Goal: Subscribe to service/newsletter

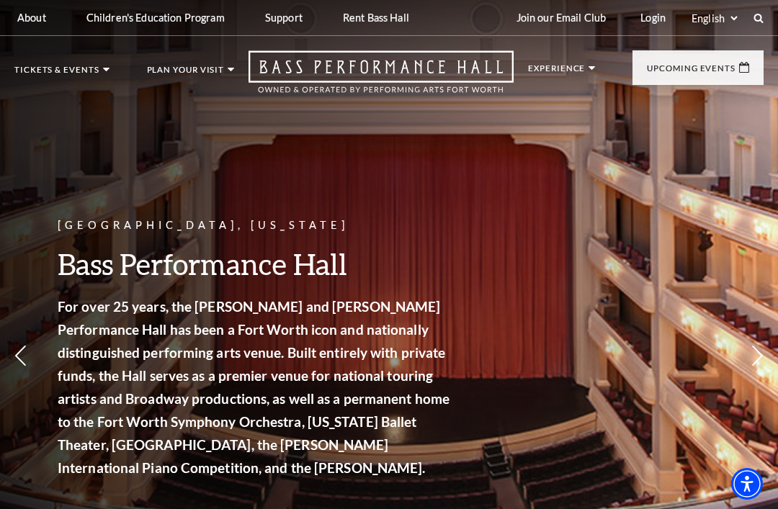
click at [41, 171] on link "Broadway At The Bass presented by PNC Bank" at bounding box center [98, 185] width 142 height 48
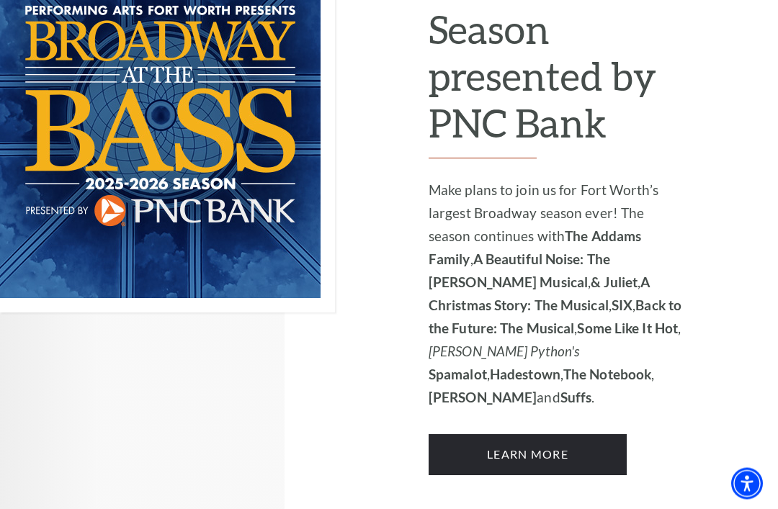
scroll to position [1298, 0]
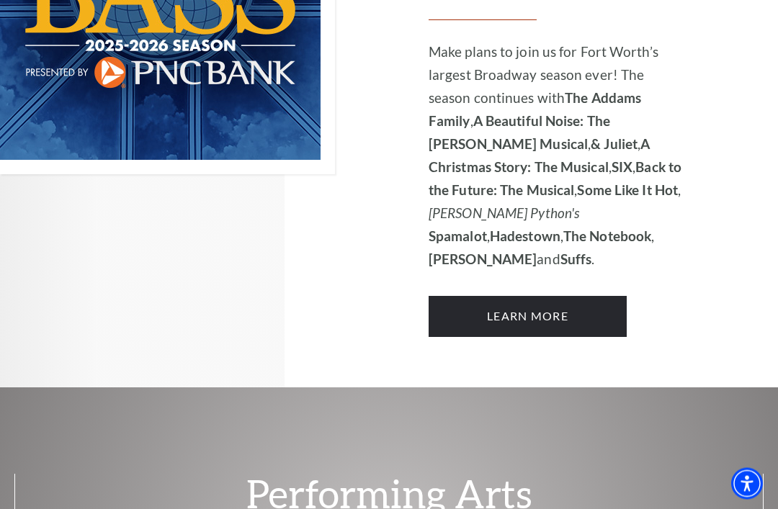
click at [569, 297] on link "Learn More" at bounding box center [528, 317] width 198 height 40
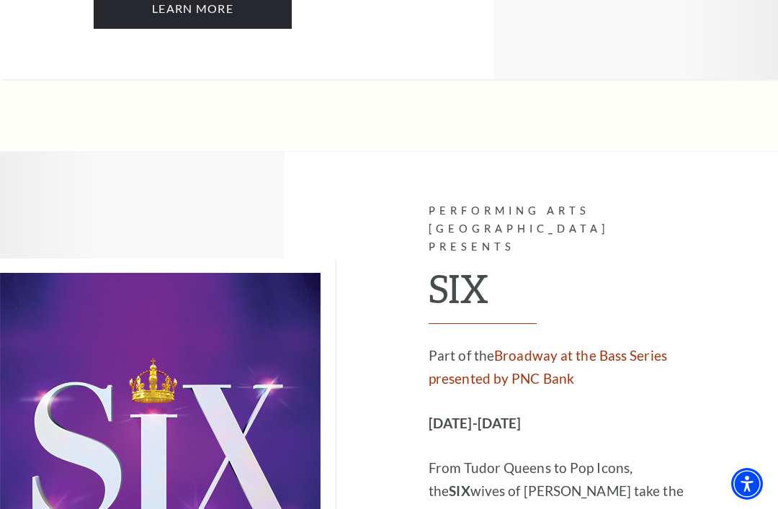
scroll to position [4929, 0]
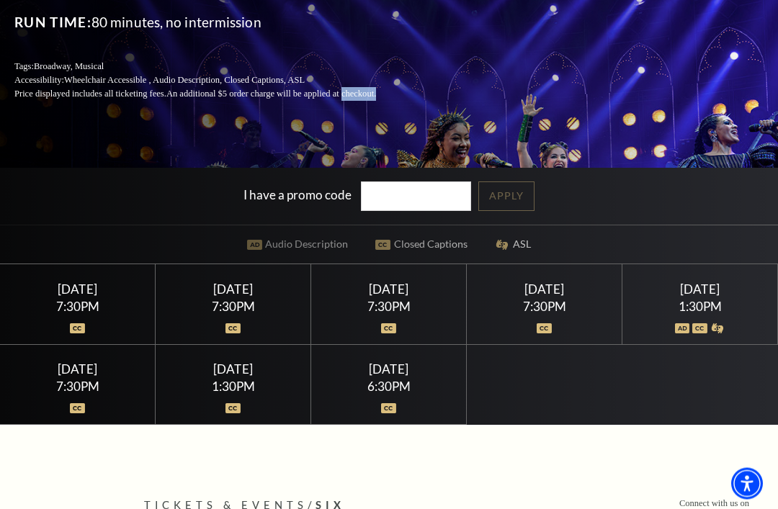
scroll to position [228, 0]
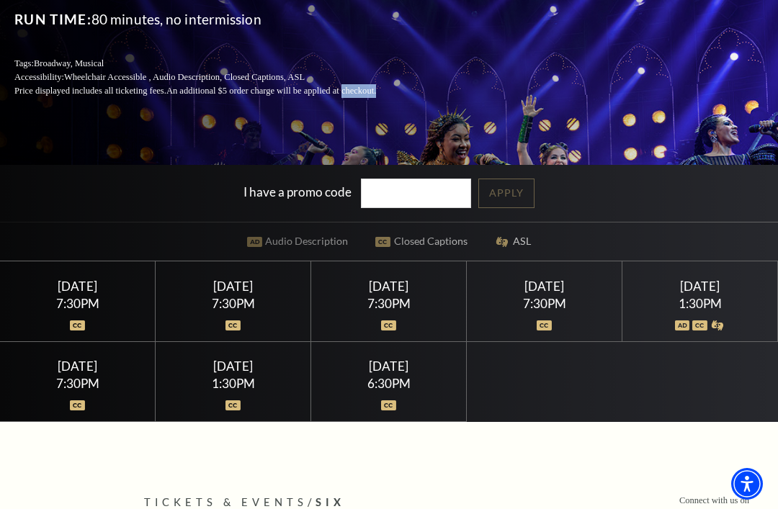
click at [713, 310] on div "1:30PM" at bounding box center [700, 304] width 121 height 12
click at [715, 310] on div "1:30PM" at bounding box center [700, 304] width 121 height 12
click at [712, 310] on div "1:30PM" at bounding box center [700, 304] width 121 height 12
click at [76, 411] on img at bounding box center [77, 406] width 15 height 10
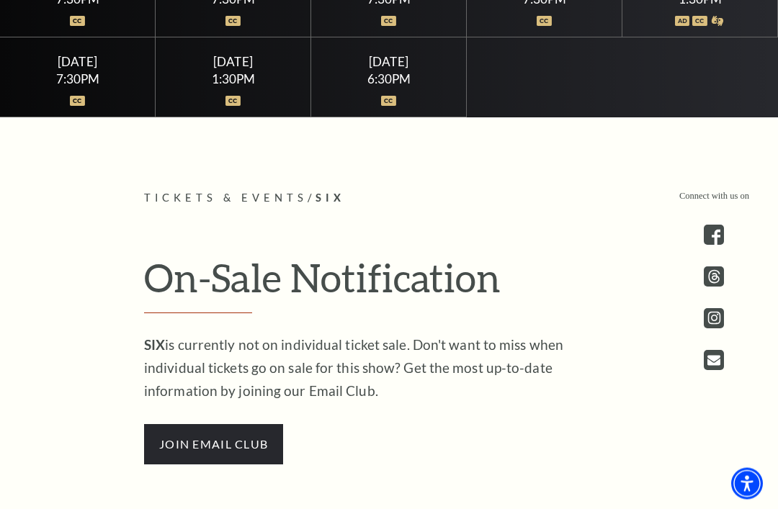
scroll to position [569, 0]
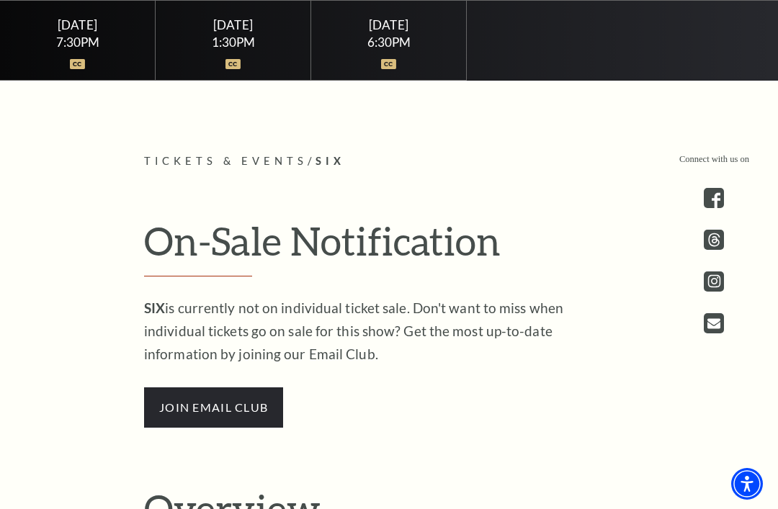
click at [251, 428] on span "join email club" at bounding box center [213, 408] width 139 height 40
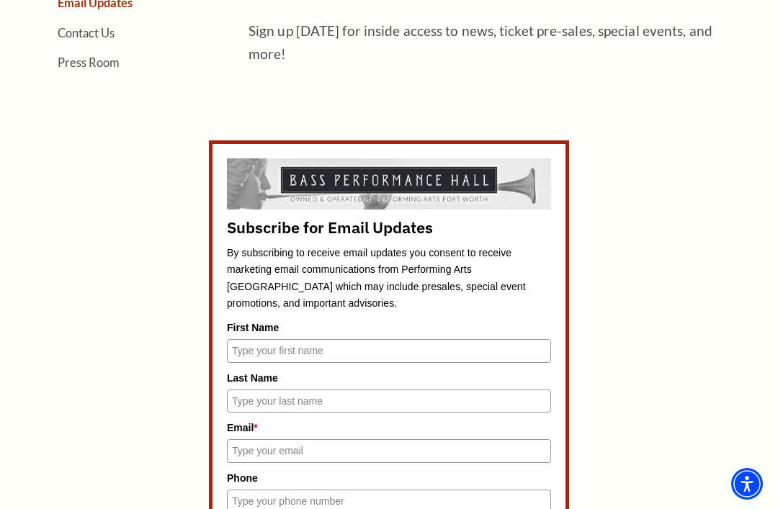
scroll to position [463, 0]
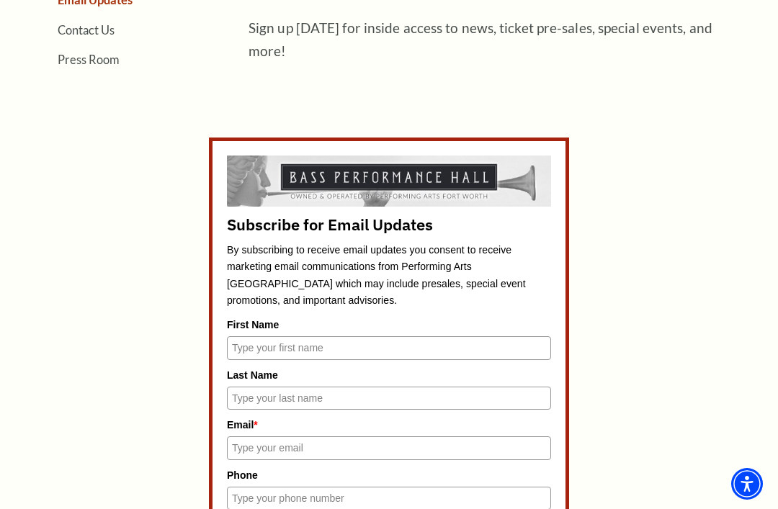
click at [367, 344] on input "First Name" at bounding box center [389, 347] width 324 height 23
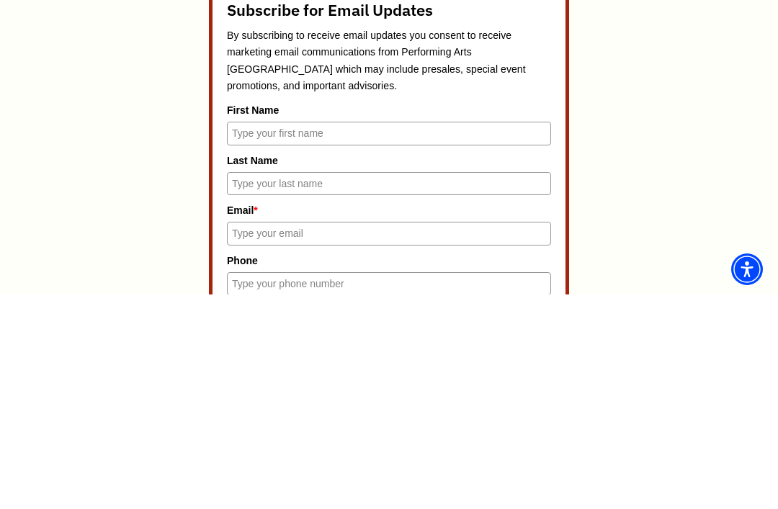
type input "Chris"
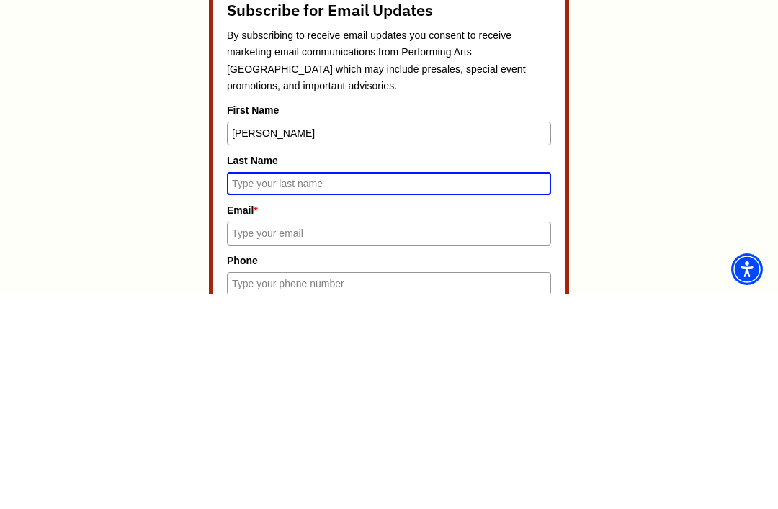
type input "Simiele"
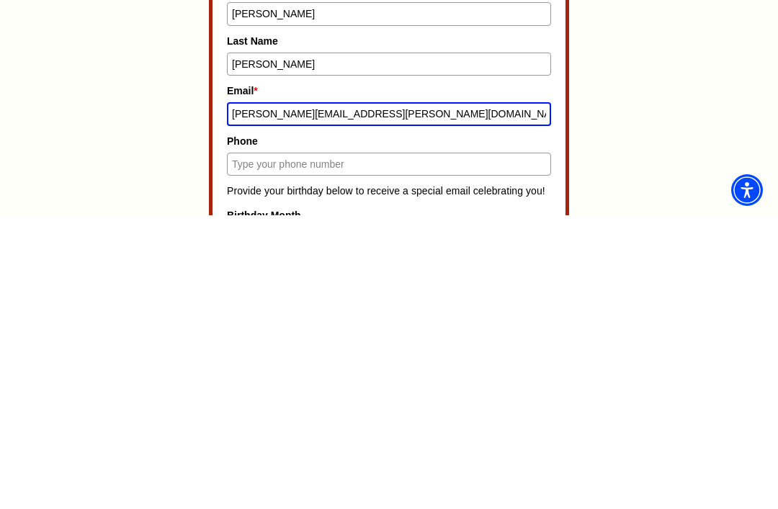
scroll to position [504, 0]
type input "Chris.simiele@gmail.com"
click at [418, 446] on input "Phone" at bounding box center [389, 457] width 324 height 23
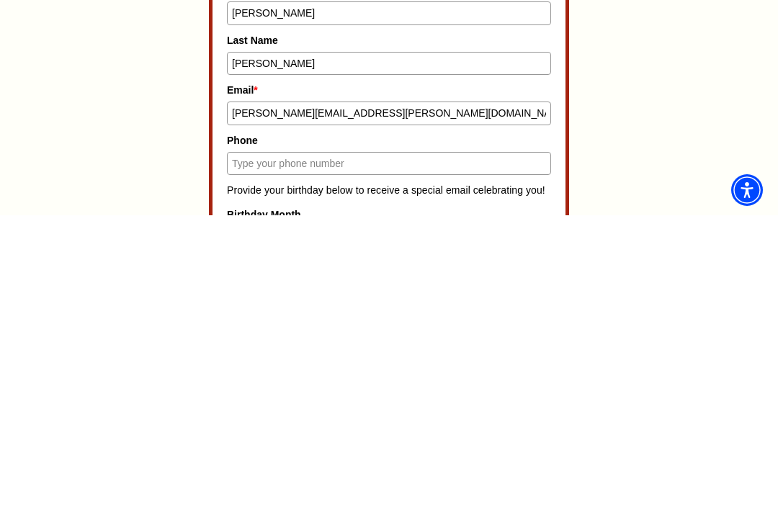
type input "9729775877"
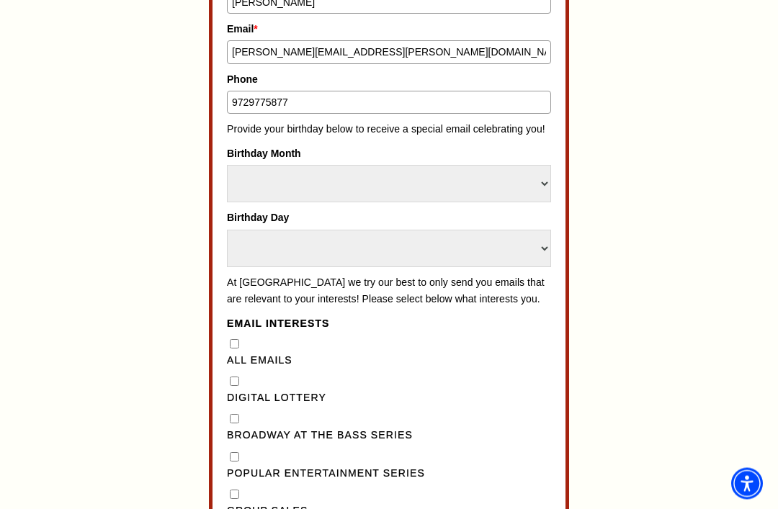
scroll to position [858, 0]
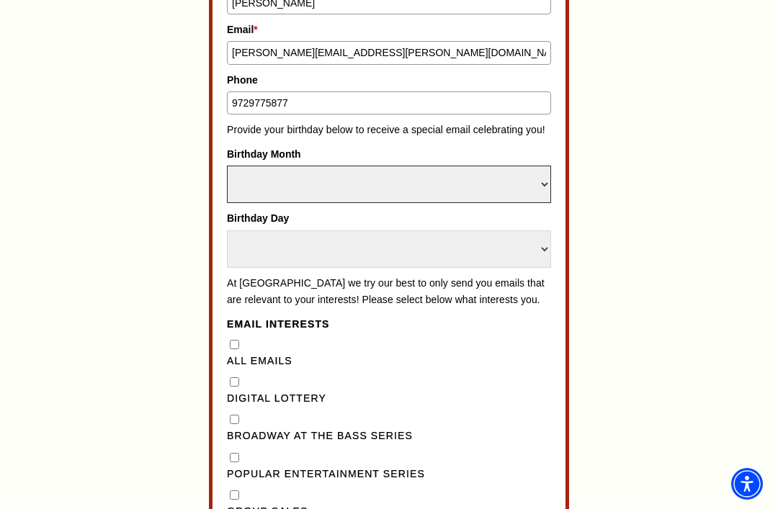
click at [547, 169] on select "Select Month January February March April May June July August September Octobe…" at bounding box center [389, 184] width 324 height 37
select select "July"
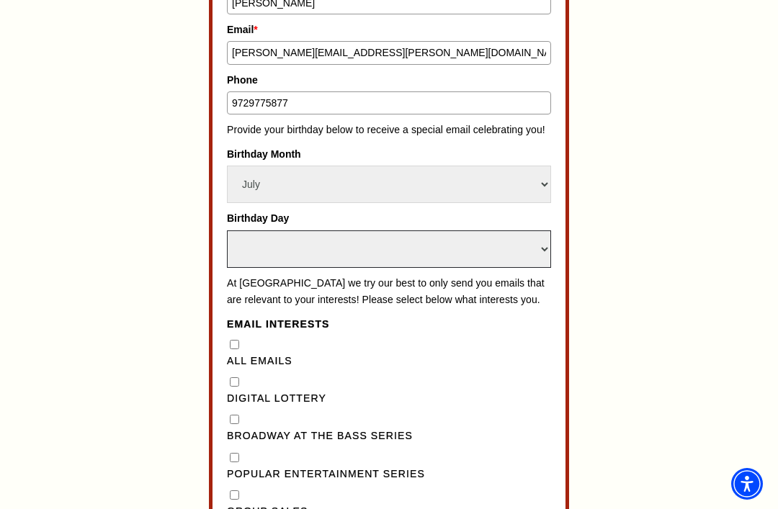
click at [542, 231] on select "Select Day 1 2 3 4 5 6 7 8 9 10 11 12 13 14 15 16 17 18 19 20 21 22 23 24" at bounding box center [389, 249] width 324 height 37
select select "18"
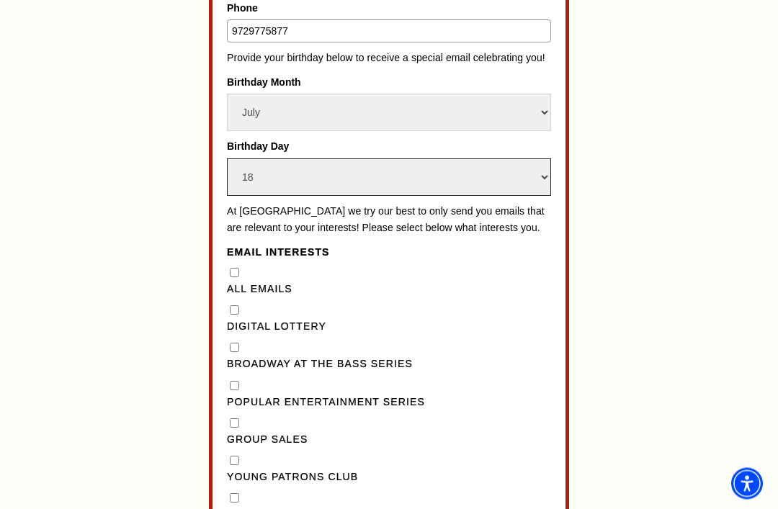
scroll to position [931, 0]
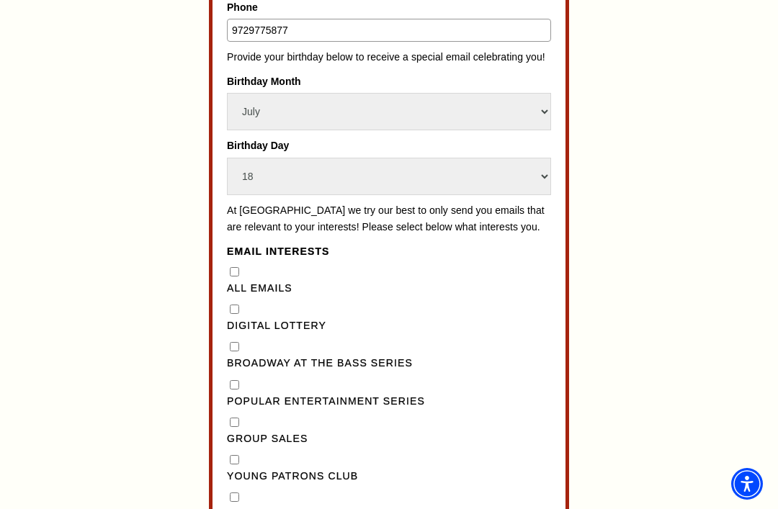
click at [235, 493] on input "Pre-Sales" at bounding box center [234, 497] width 9 height 9
checkbox input "true"
click at [238, 380] on Series"] "Popular Entertainment Series" at bounding box center [234, 384] width 9 height 9
checkbox Series"] "true"
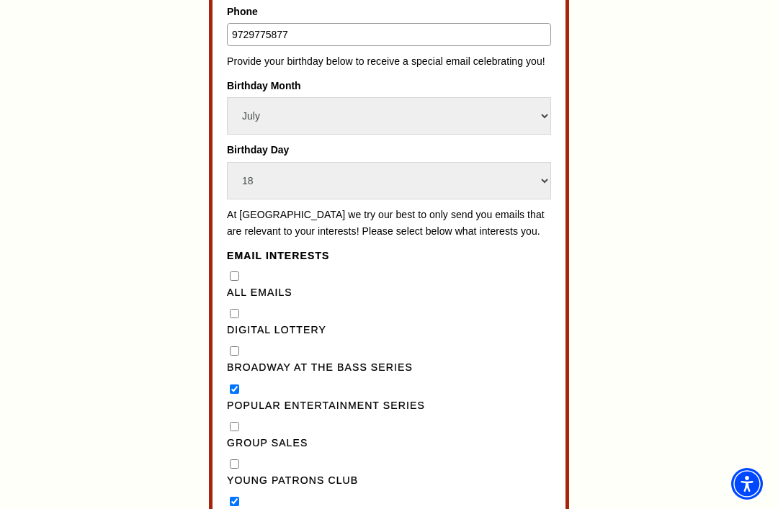
click at [238, 347] on Series"] "Broadway at the Bass Series" at bounding box center [234, 351] width 9 height 9
checkbox Series"] "true"
click at [235, 322] on label "Digital Lottery" at bounding box center [389, 330] width 324 height 17
click at [235, 309] on Lottery"] "Digital Lottery" at bounding box center [234, 313] width 9 height 9
checkbox Lottery"] "true"
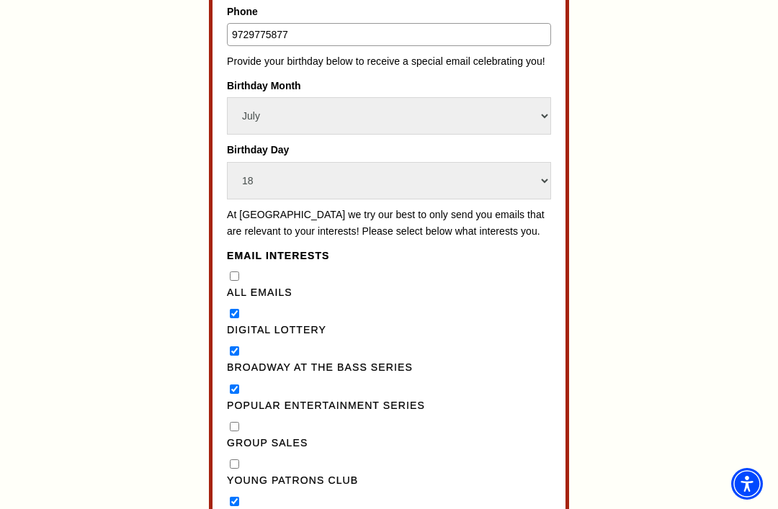
click at [239, 272] on Emails"] "All Emails" at bounding box center [234, 276] width 9 height 9
checkbox Emails"] "true"
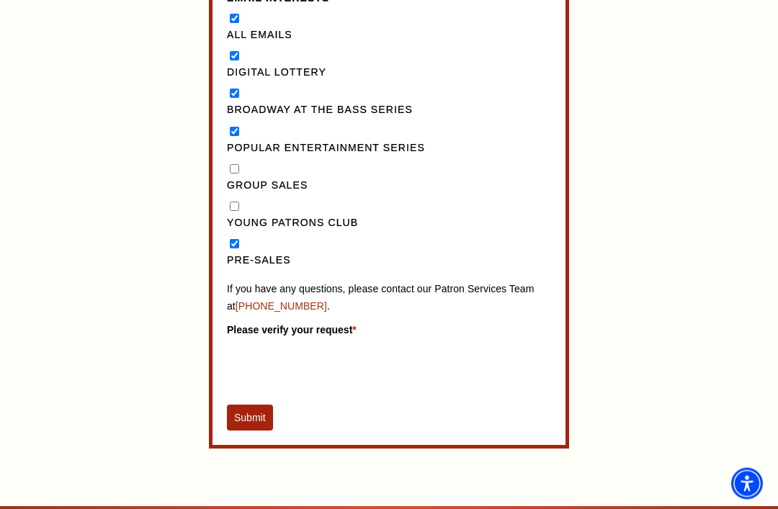
scroll to position [1184, 0]
click at [262, 405] on button "Submit" at bounding box center [250, 418] width 46 height 26
